Goal: Browse casually

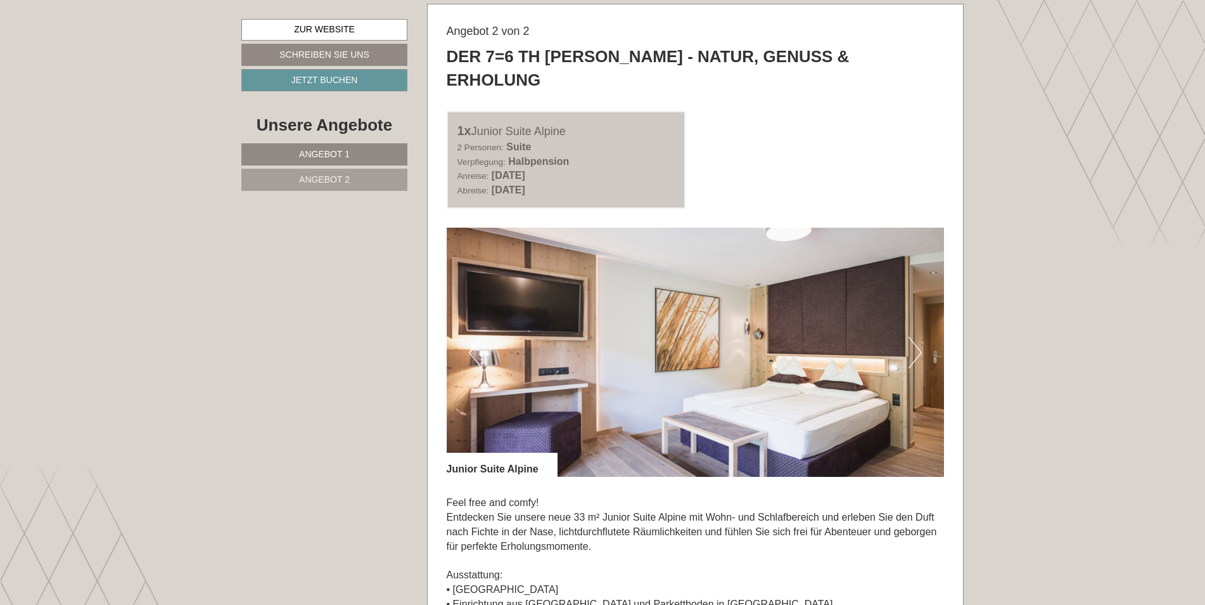
scroll to position [1711, 0]
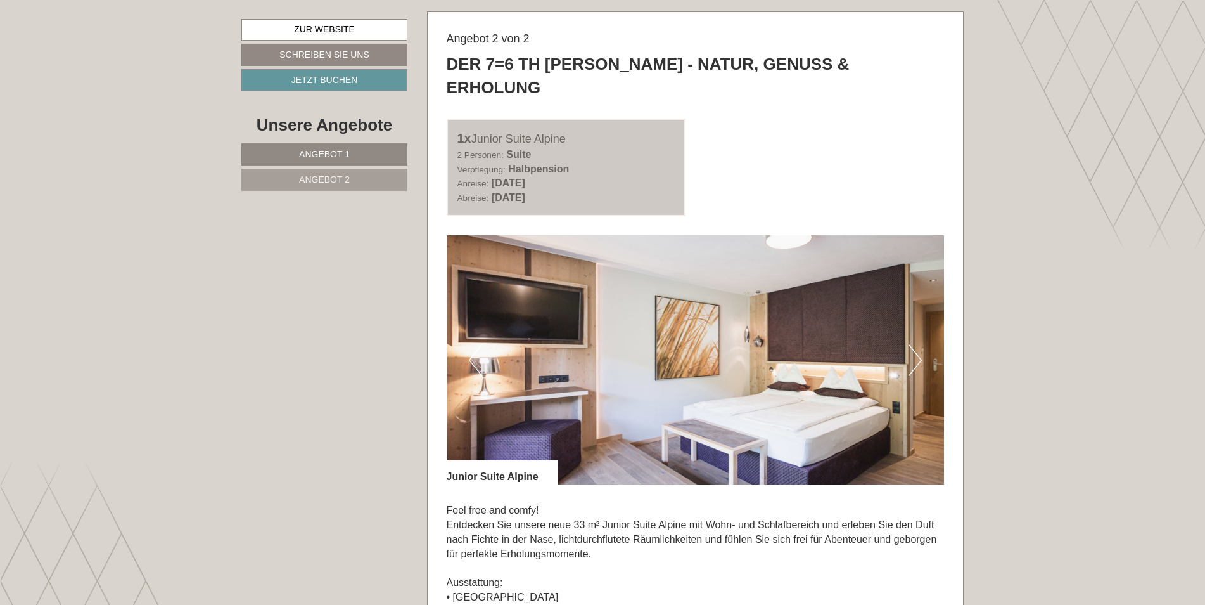
click at [916, 344] on button "Next" at bounding box center [915, 360] width 13 height 32
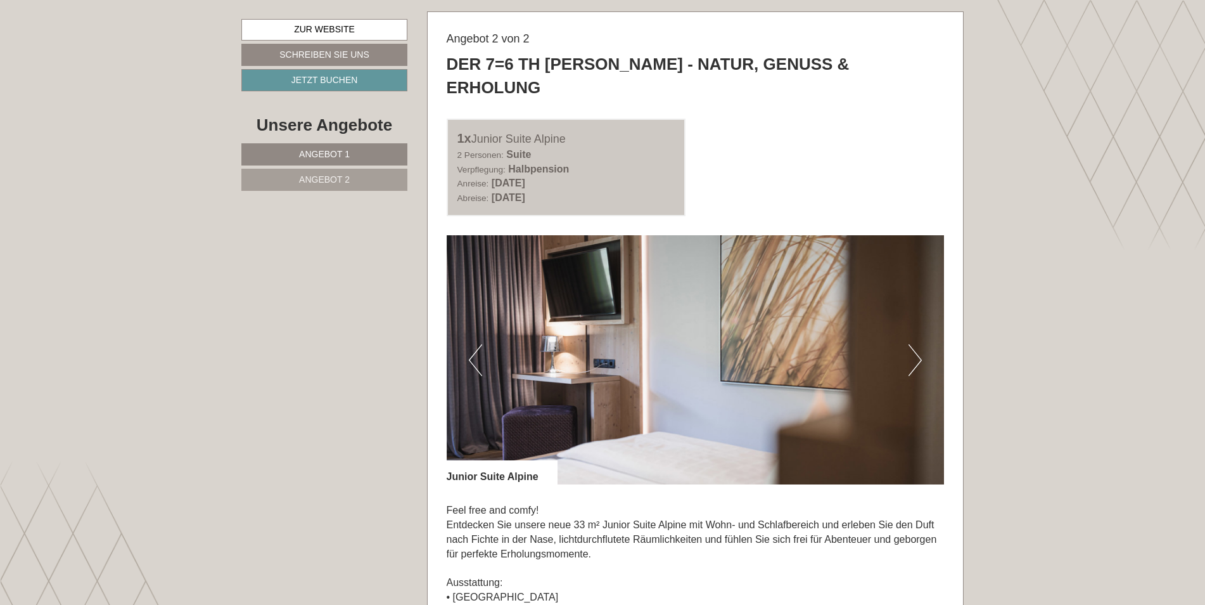
click at [916, 344] on button "Next" at bounding box center [915, 360] width 13 height 32
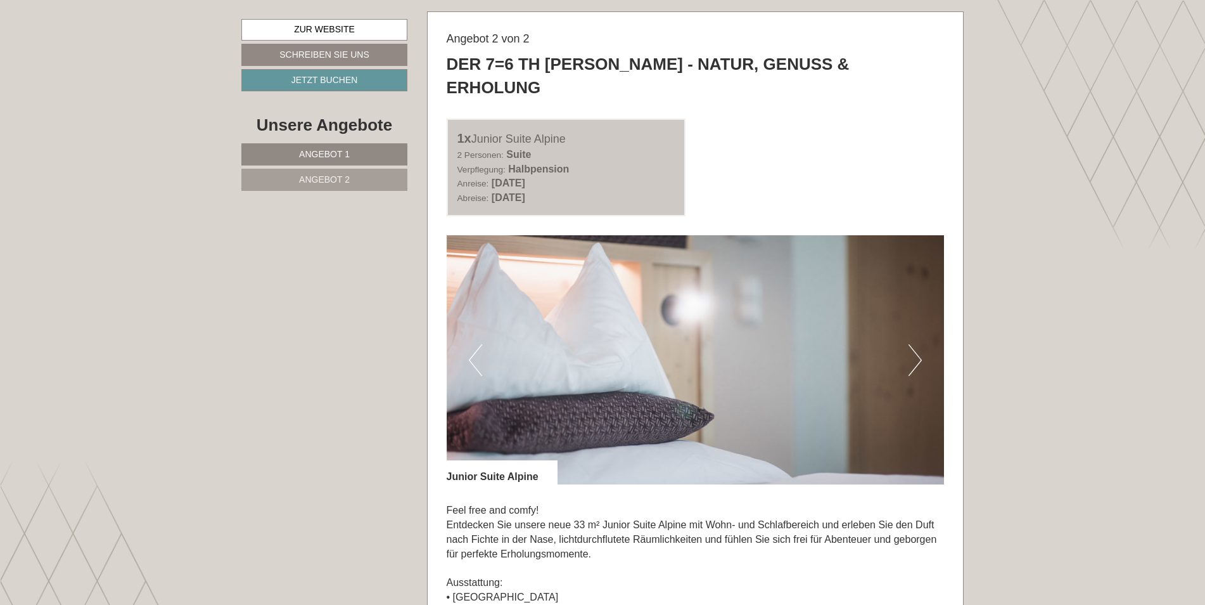
click at [916, 344] on button "Next" at bounding box center [915, 360] width 13 height 32
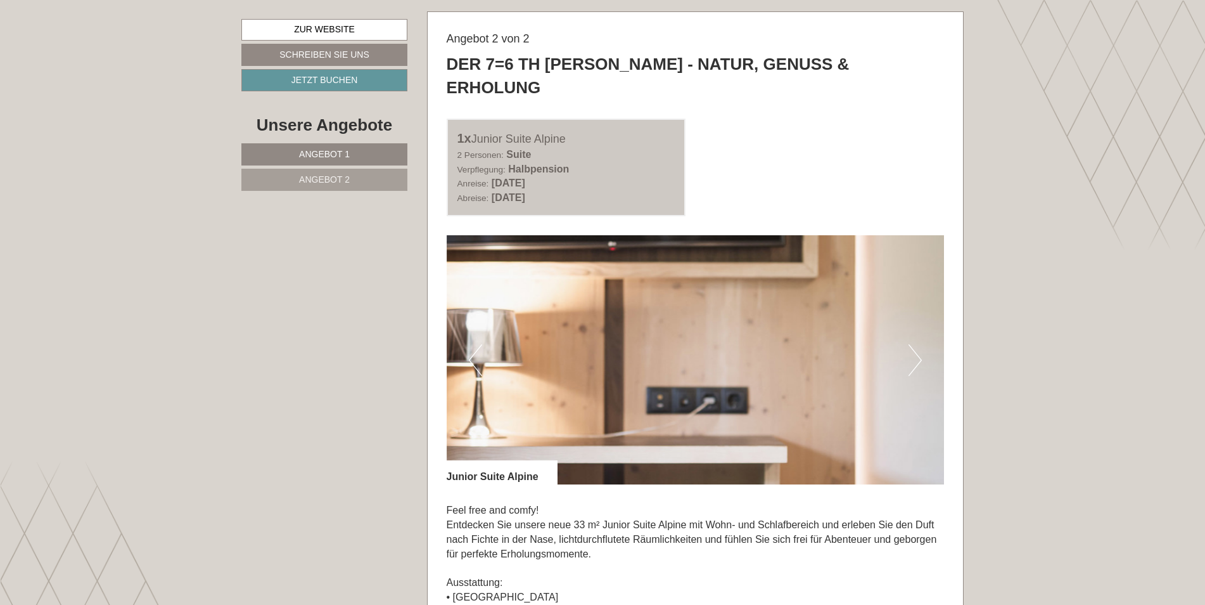
click at [916, 344] on button "Next" at bounding box center [915, 360] width 13 height 32
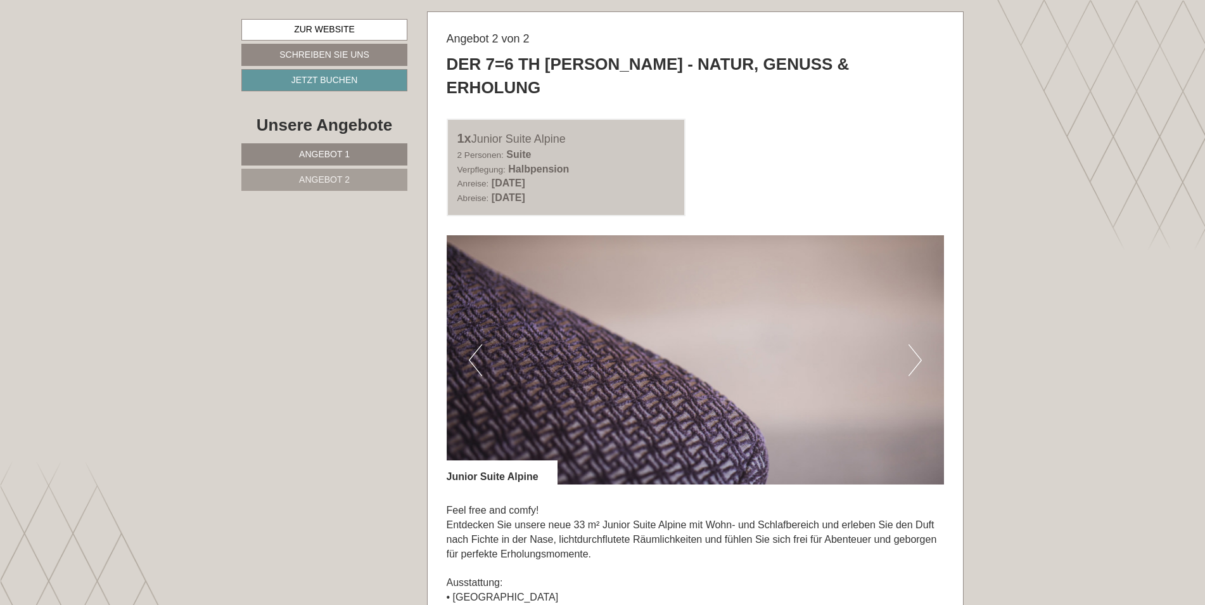
click at [916, 344] on button "Next" at bounding box center [915, 360] width 13 height 32
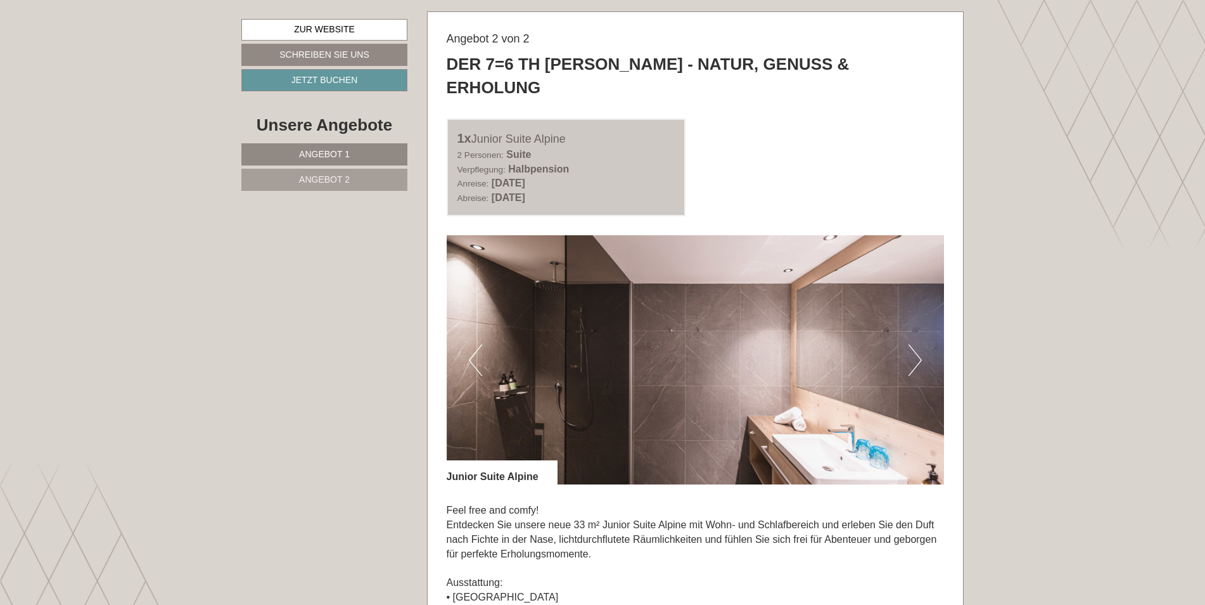
click at [916, 344] on button "Next" at bounding box center [915, 360] width 13 height 32
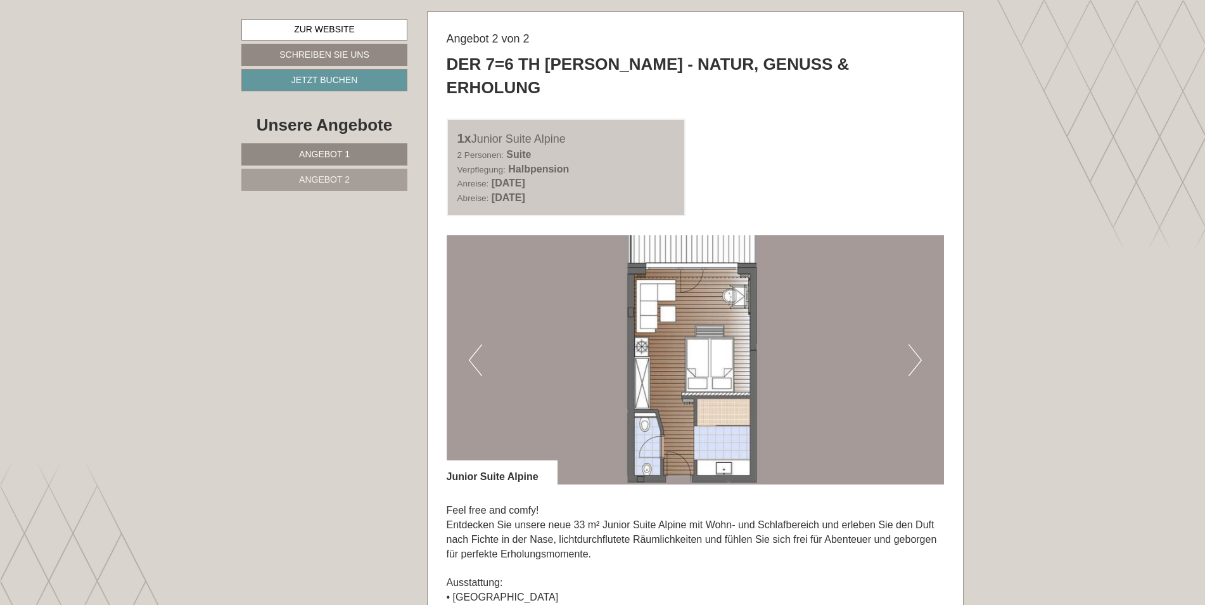
click at [916, 344] on button "Next" at bounding box center [915, 360] width 13 height 32
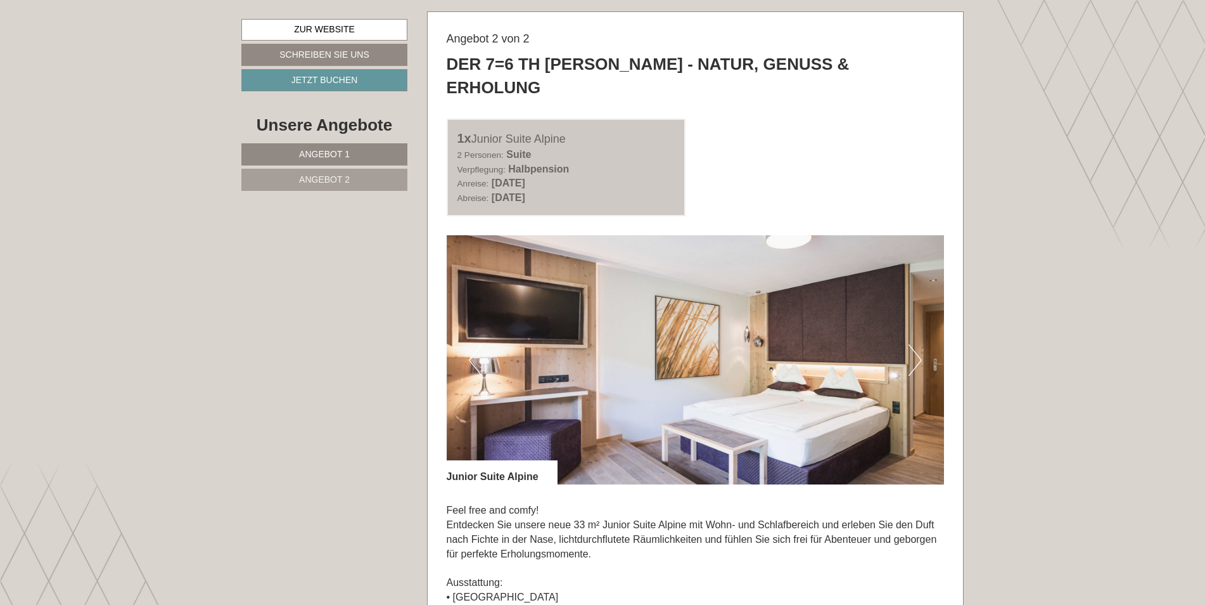
click at [915, 344] on button "Next" at bounding box center [915, 360] width 13 height 32
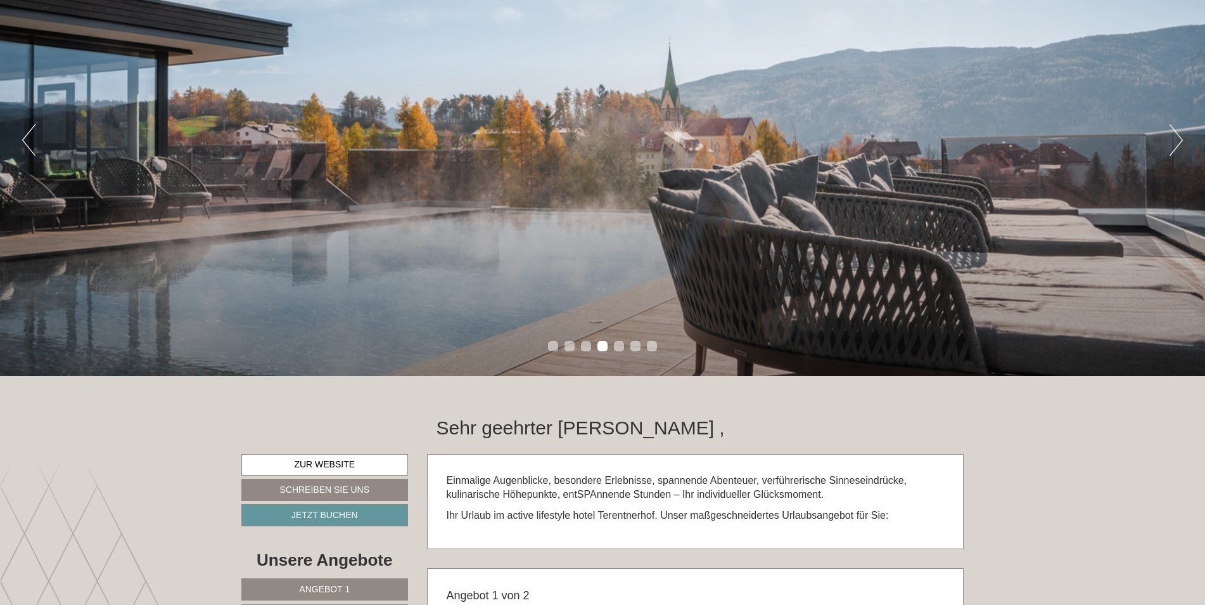
scroll to position [0, 0]
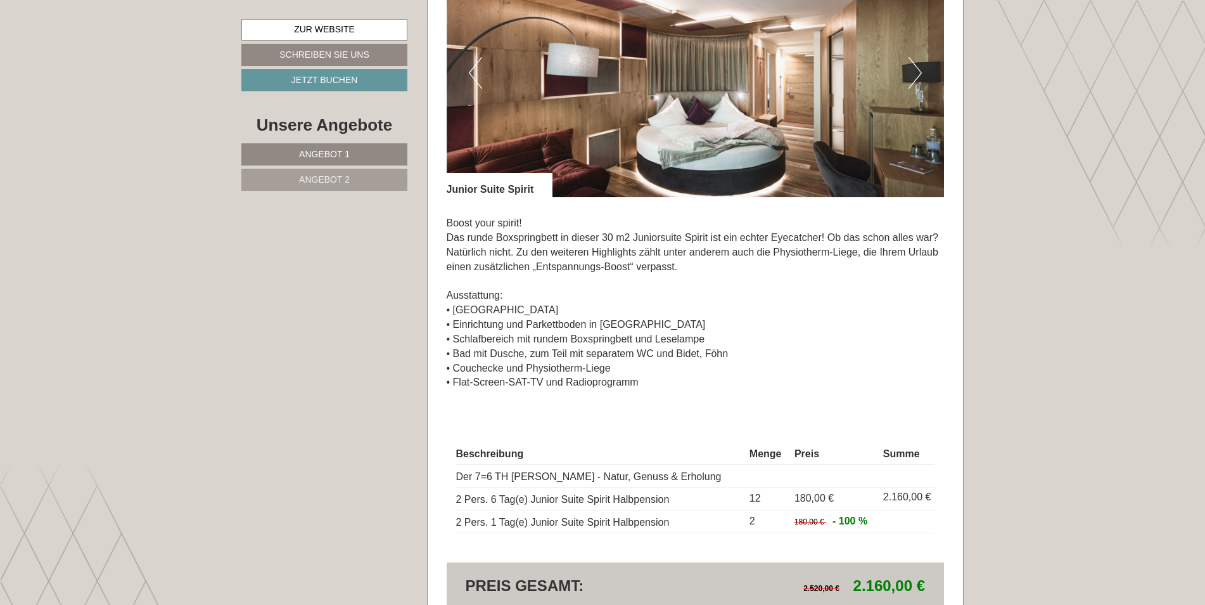
scroll to position [1014, 0]
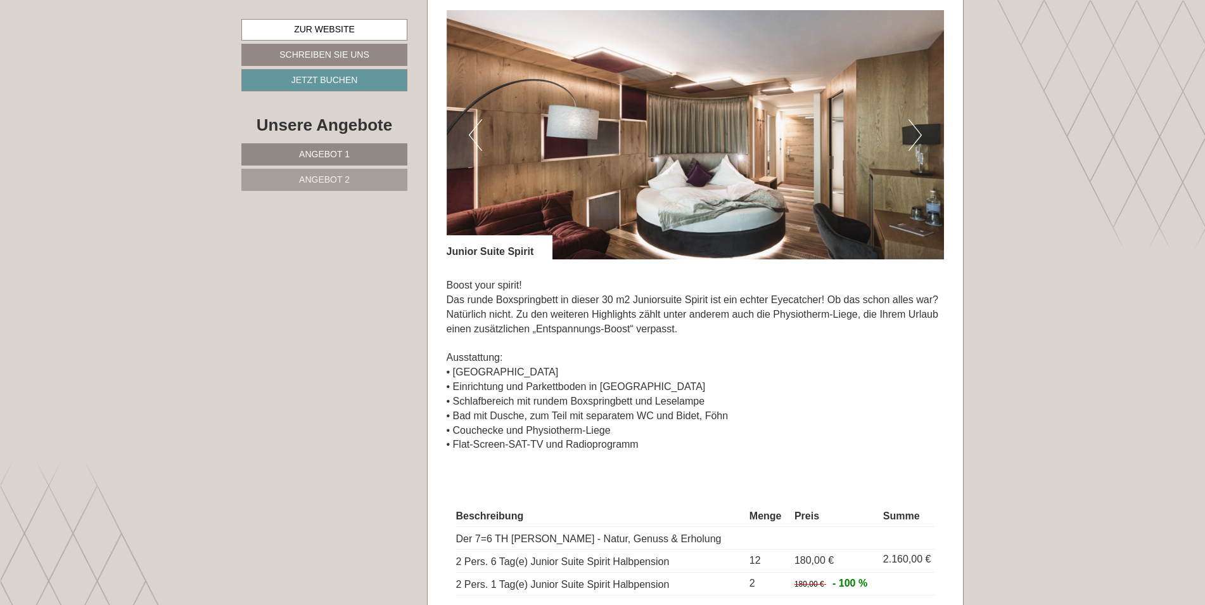
scroll to position [950, 0]
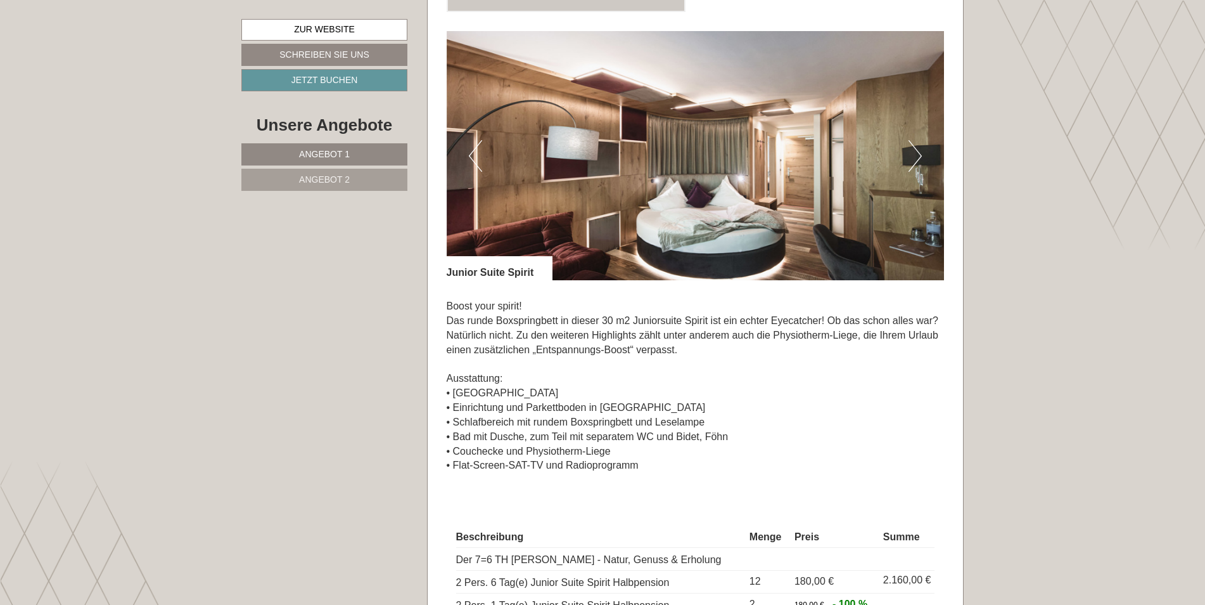
click at [916, 140] on button "Next" at bounding box center [915, 156] width 13 height 32
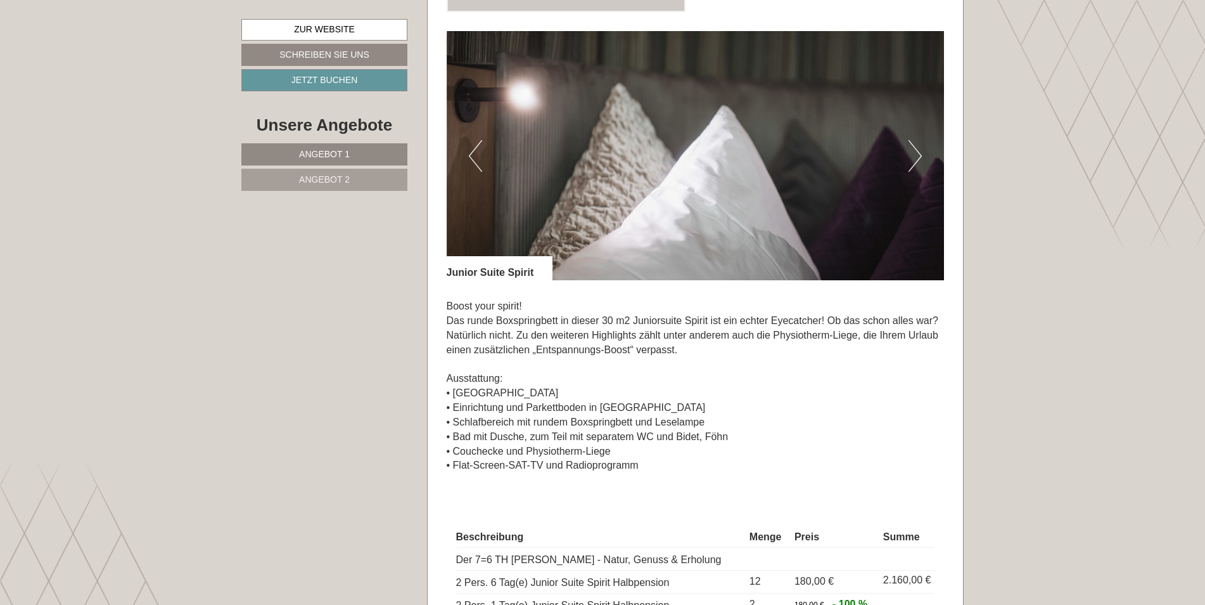
click at [916, 140] on button "Next" at bounding box center [915, 156] width 13 height 32
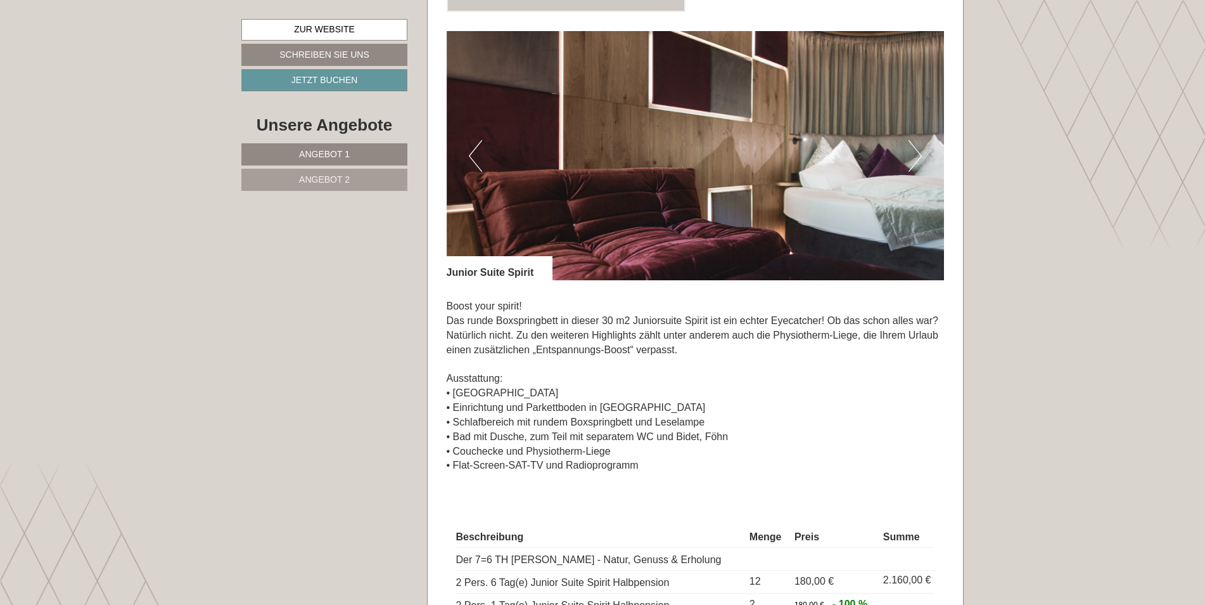
click at [916, 140] on button "Next" at bounding box center [915, 156] width 13 height 32
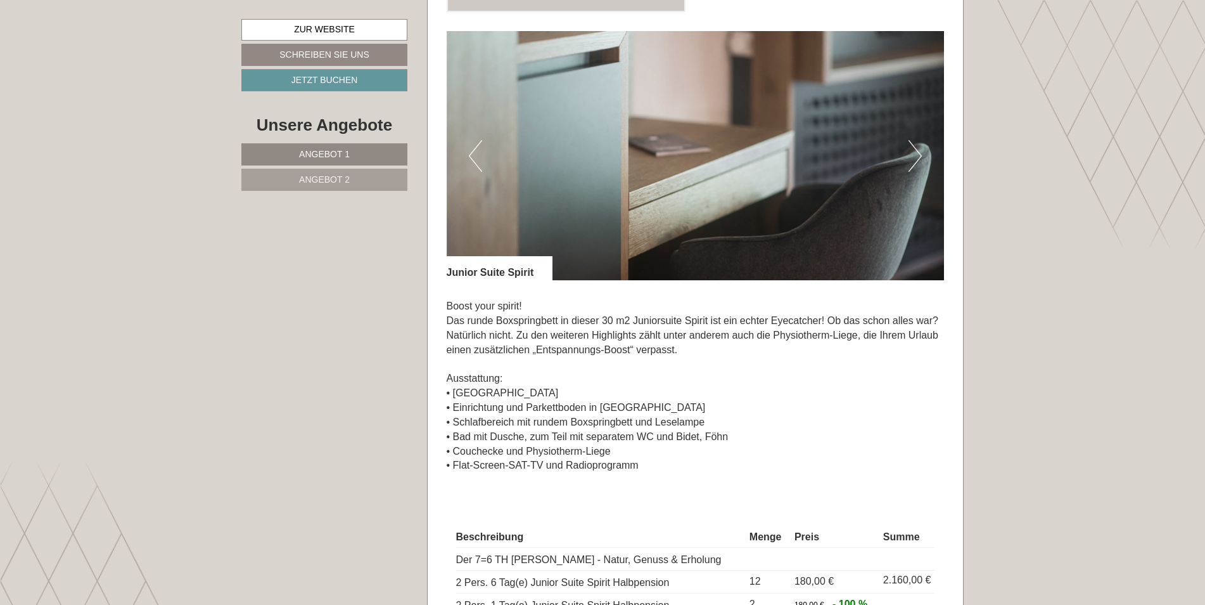
click at [916, 140] on button "Next" at bounding box center [915, 156] width 13 height 32
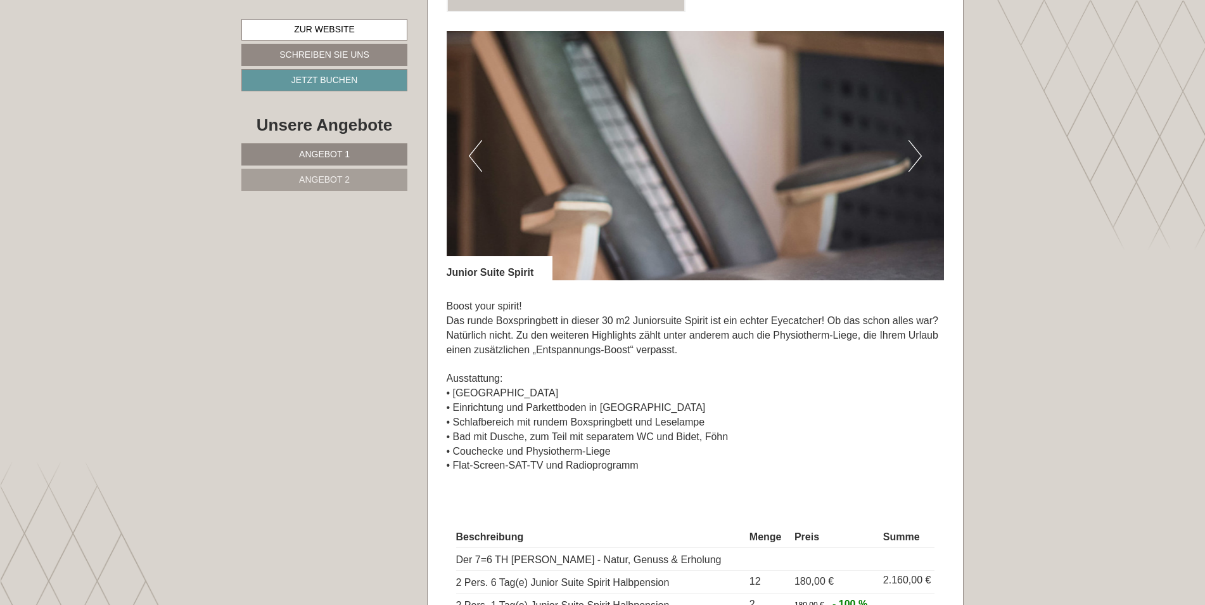
click at [912, 140] on button "Next" at bounding box center [915, 156] width 13 height 32
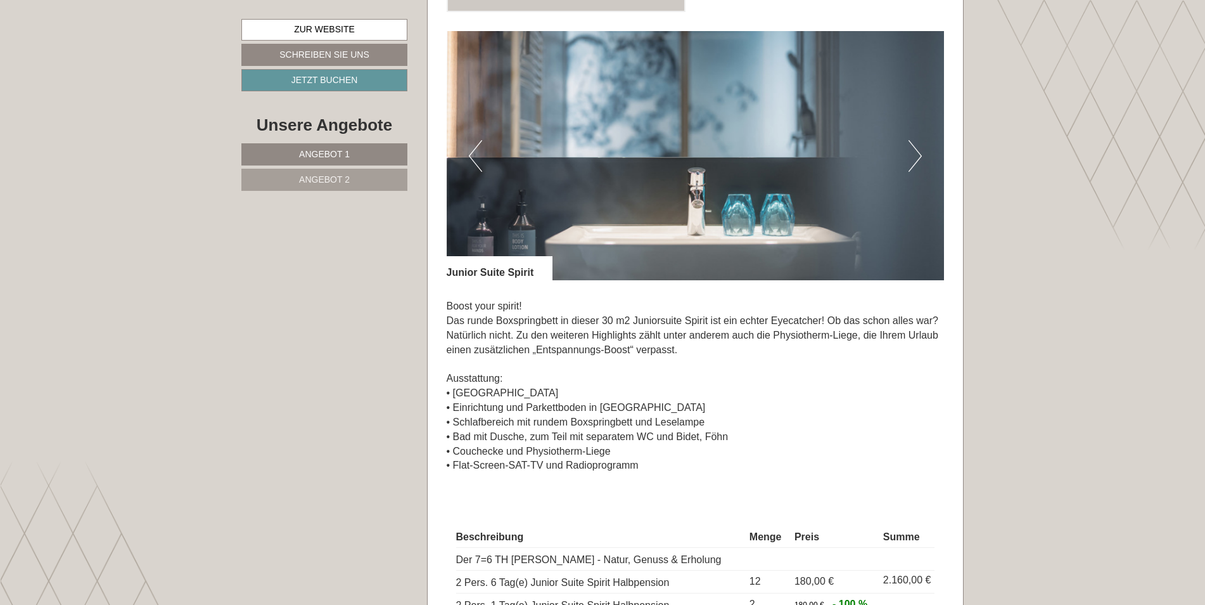
click at [912, 140] on button "Next" at bounding box center [915, 156] width 13 height 32
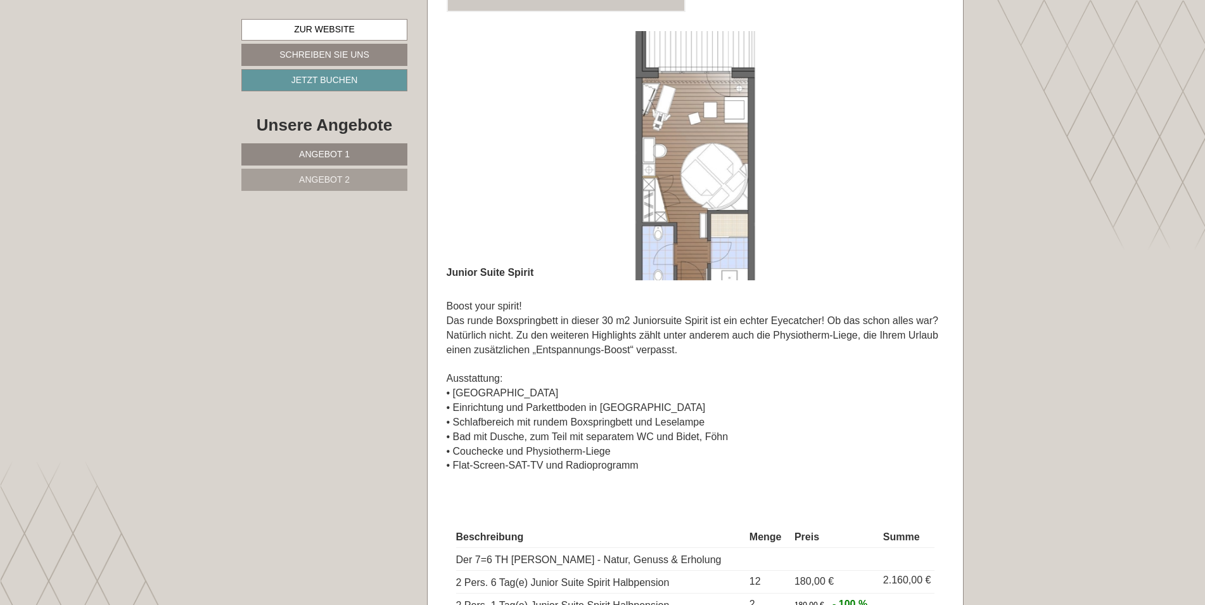
click at [937, 136] on img at bounding box center [696, 155] width 498 height 249
click at [463, 143] on img at bounding box center [696, 155] width 498 height 249
click at [473, 143] on button "Previous" at bounding box center [475, 156] width 13 height 32
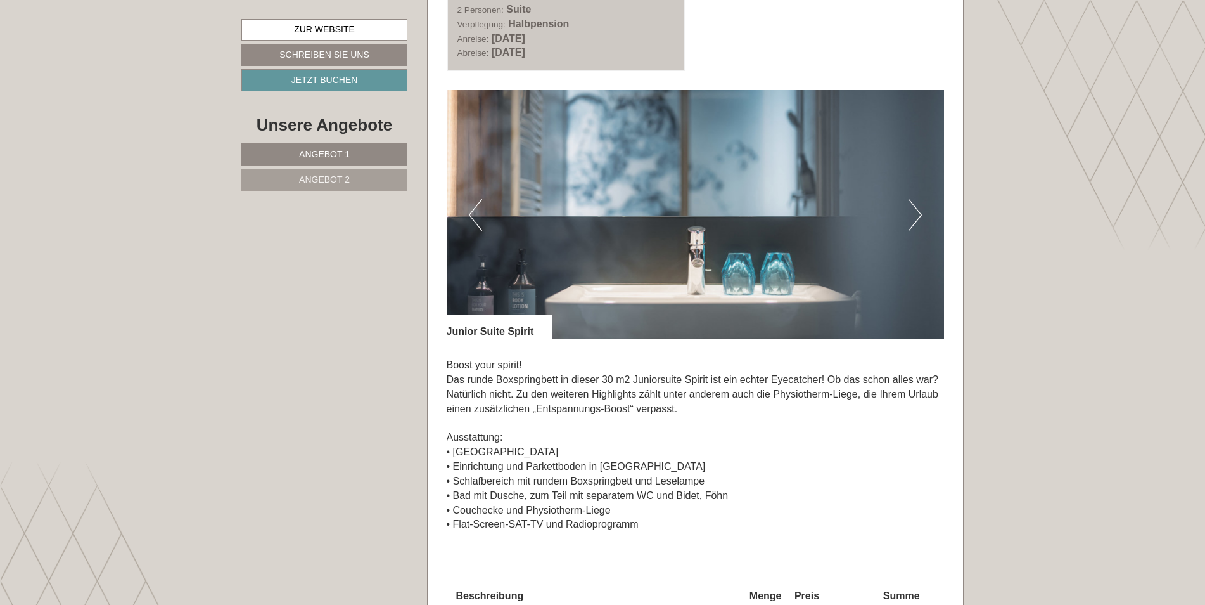
scroll to position [887, 0]
